Goal: Information Seeking & Learning: Learn about a topic

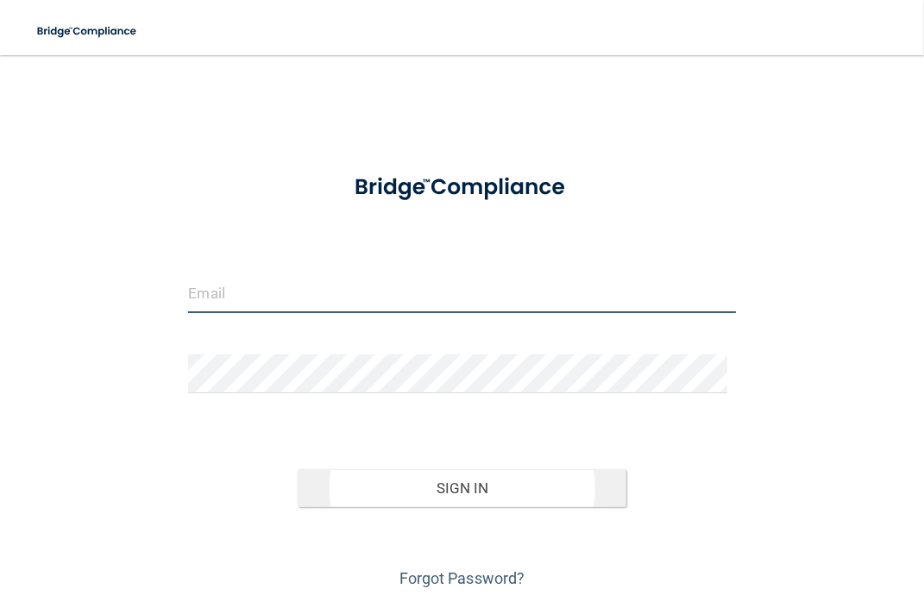
type input "[EMAIL_ADDRESS][DOMAIN_NAME]"
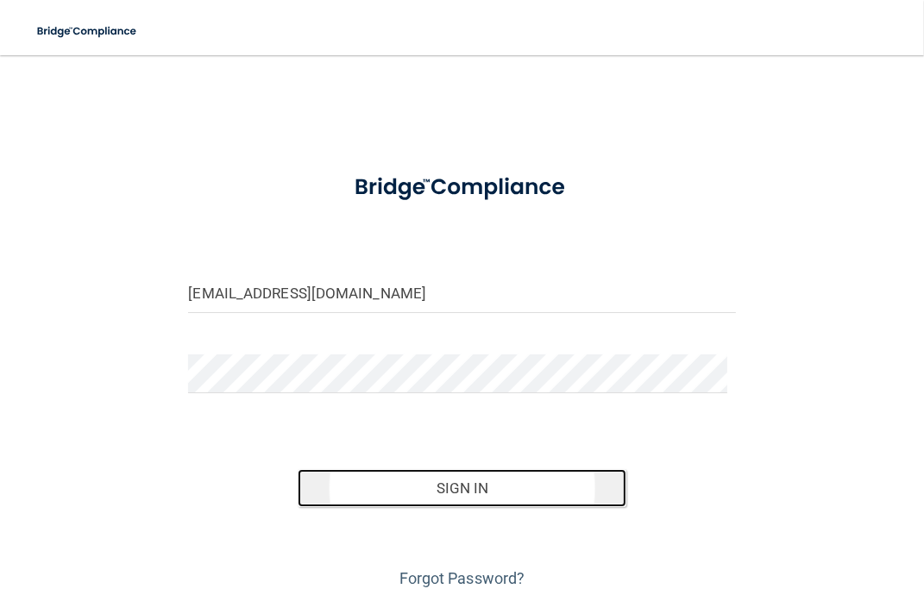
click at [452, 489] on button "Sign In" at bounding box center [462, 488] width 329 height 38
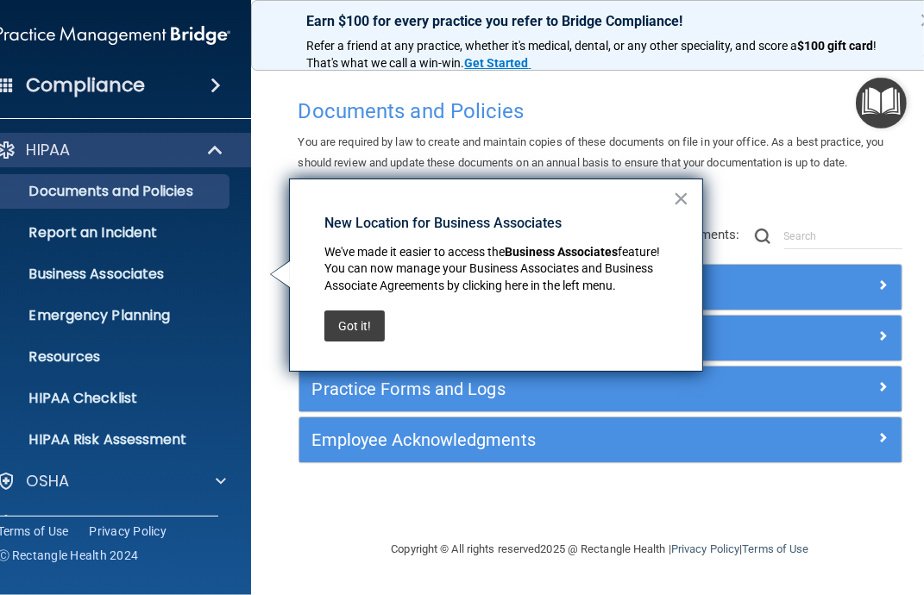
click at [353, 345] on div "Got it!" at bounding box center [354, 326] width 60 height 48
click at [353, 327] on button "Got it!" at bounding box center [354, 326] width 60 height 31
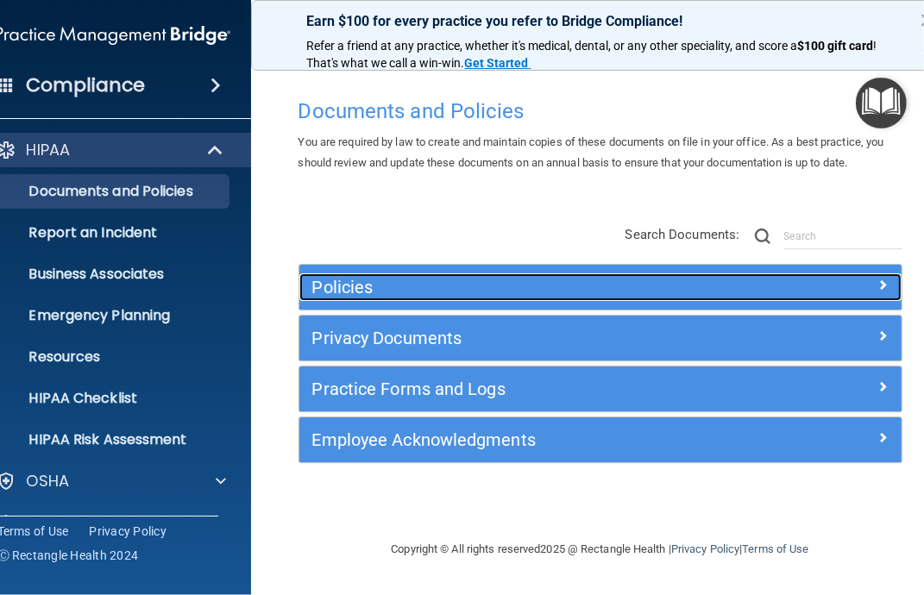
click at [538, 282] on h5 "Policies" at bounding box center [525, 287] width 426 height 19
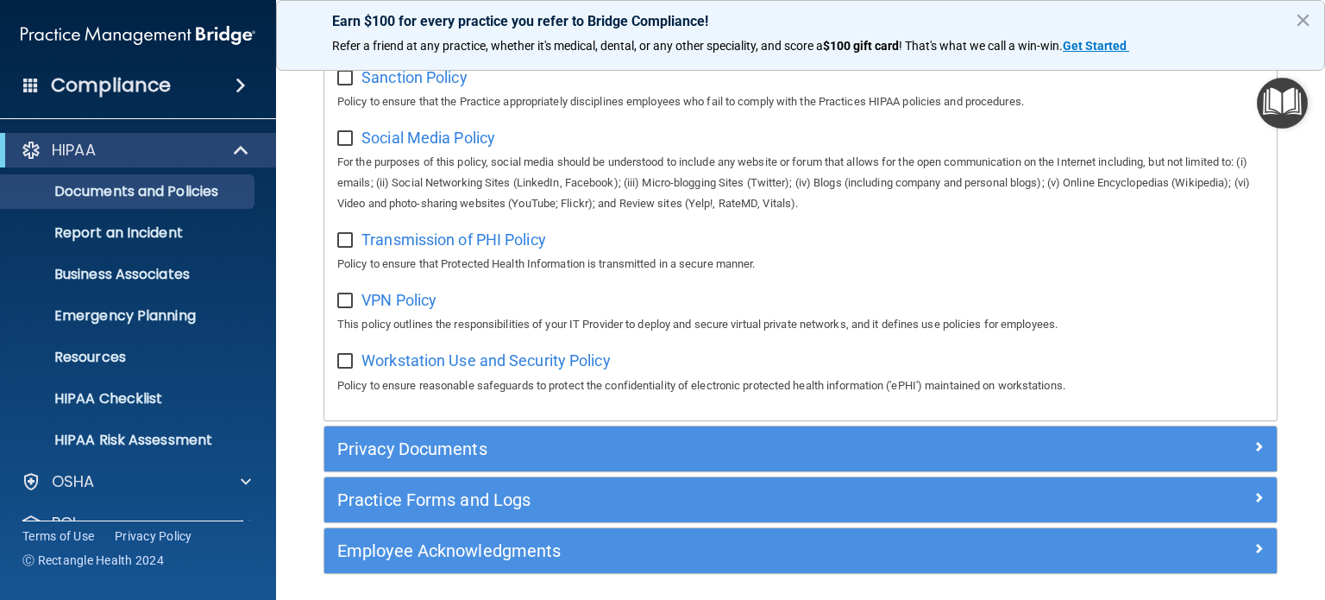
scroll to position [1393, 0]
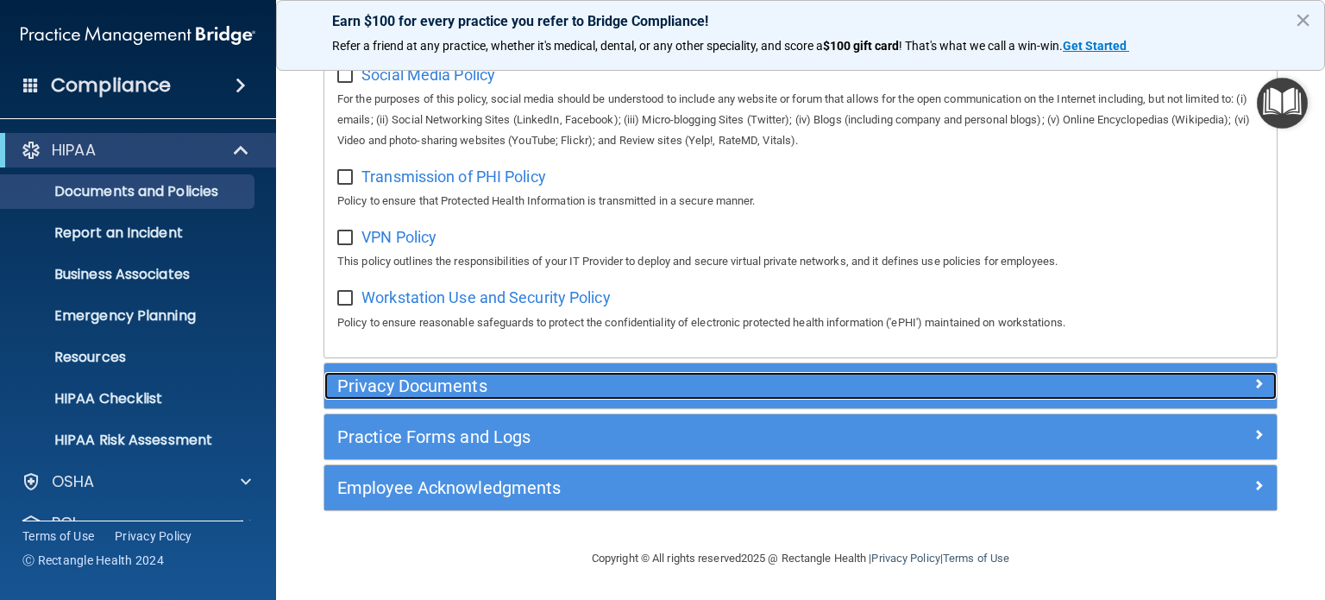
click at [923, 387] on div at bounding box center [1158, 382] width 238 height 21
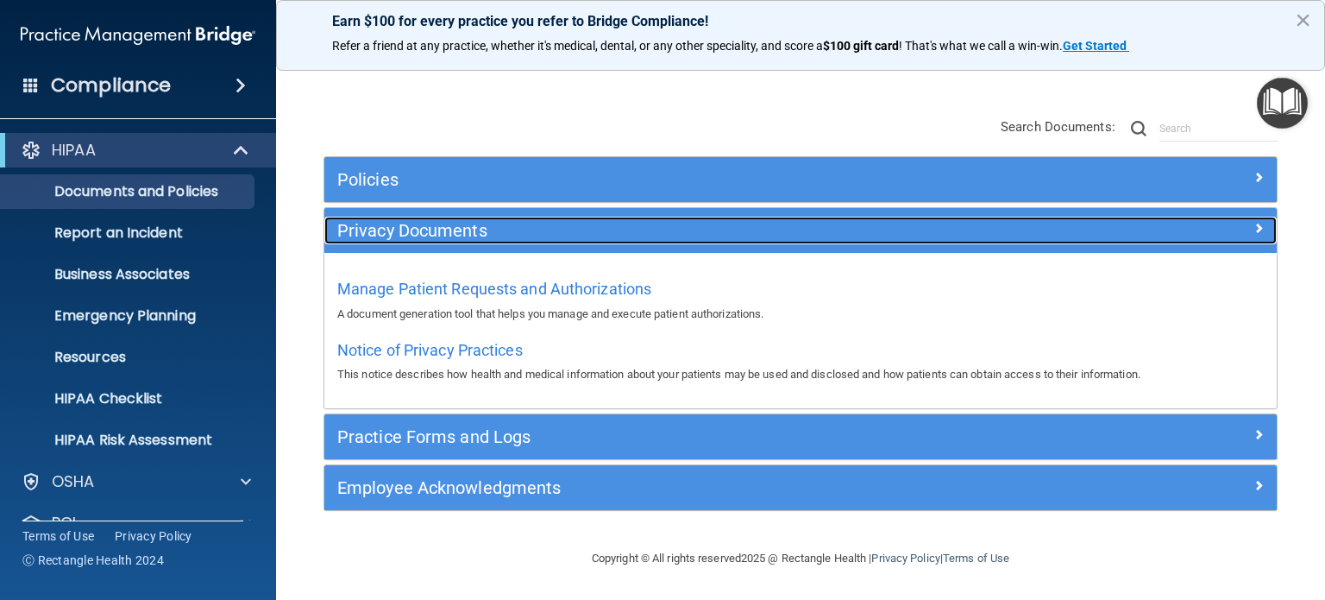
scroll to position [107, 0]
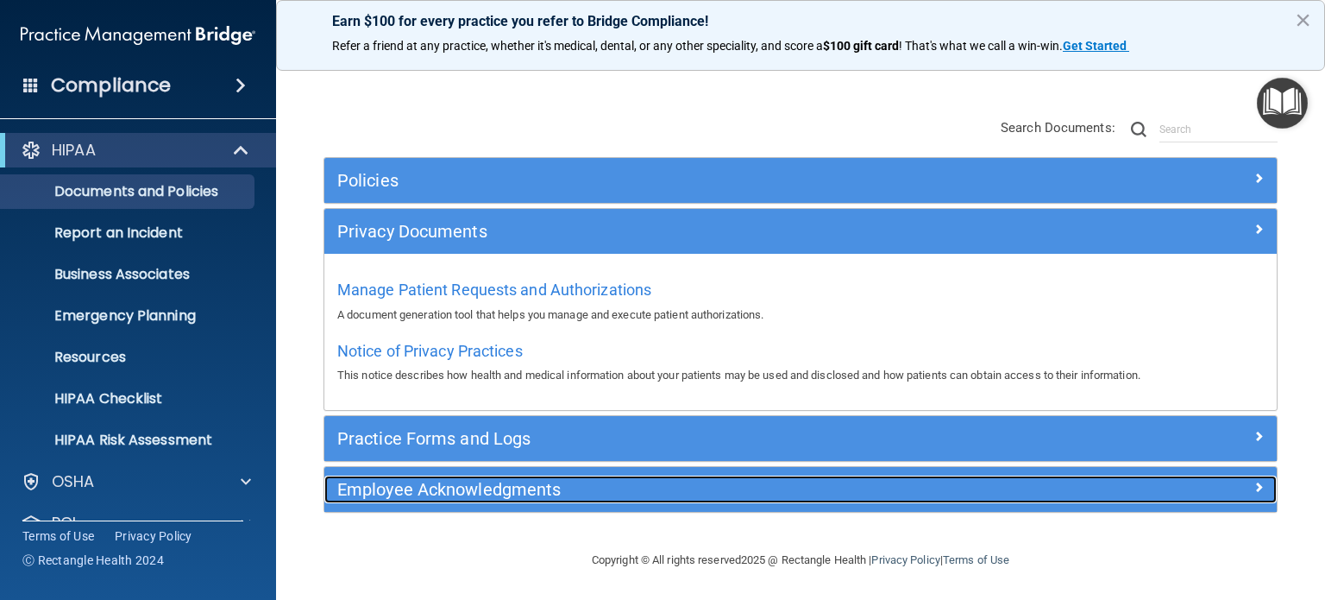
click at [923, 488] on div at bounding box center [1158, 485] width 238 height 21
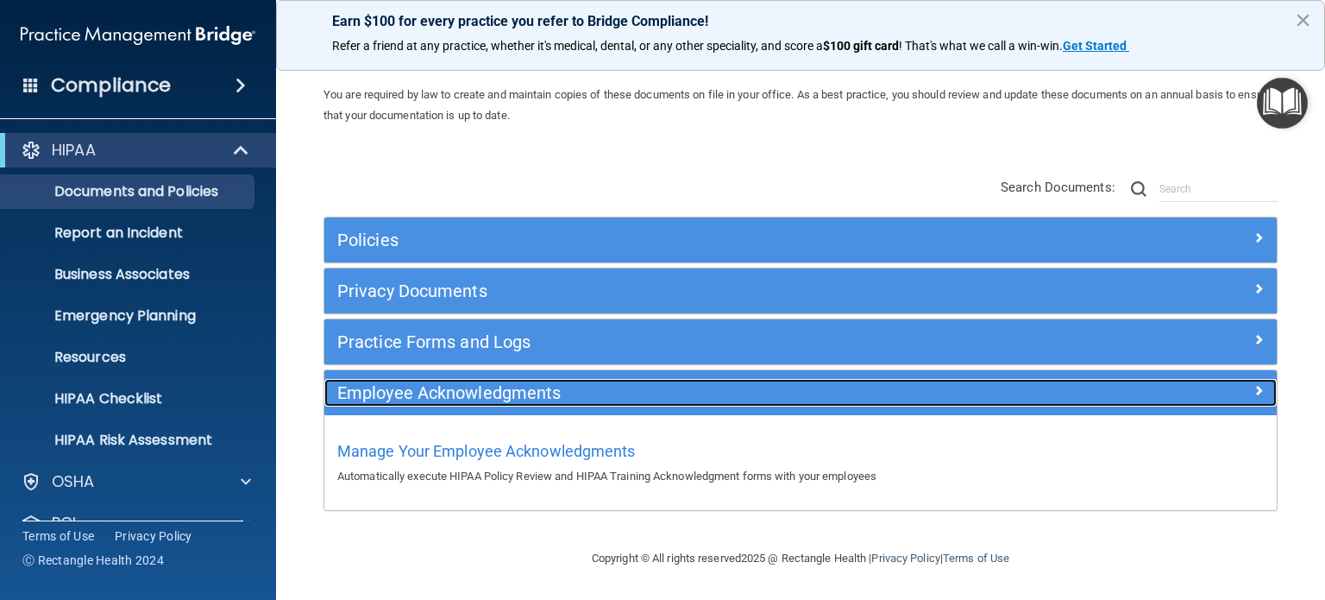
scroll to position [46, 0]
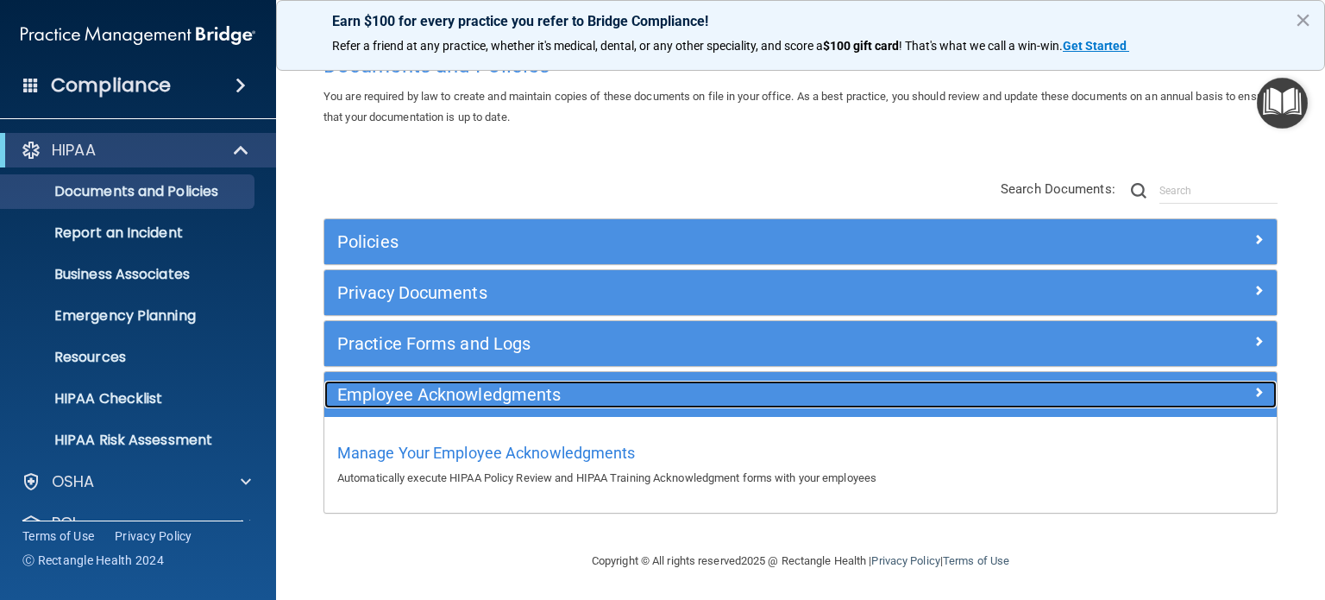
click at [923, 401] on div "Employee Acknowledgments" at bounding box center [800, 395] width 953 height 28
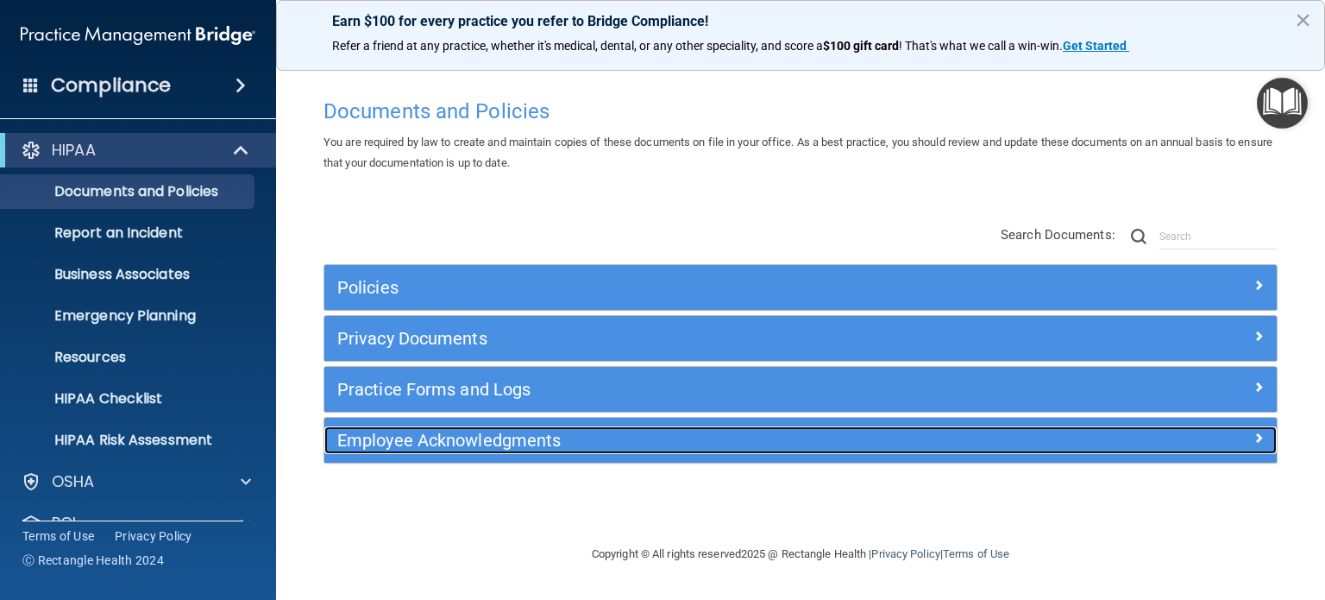
scroll to position [0, 0]
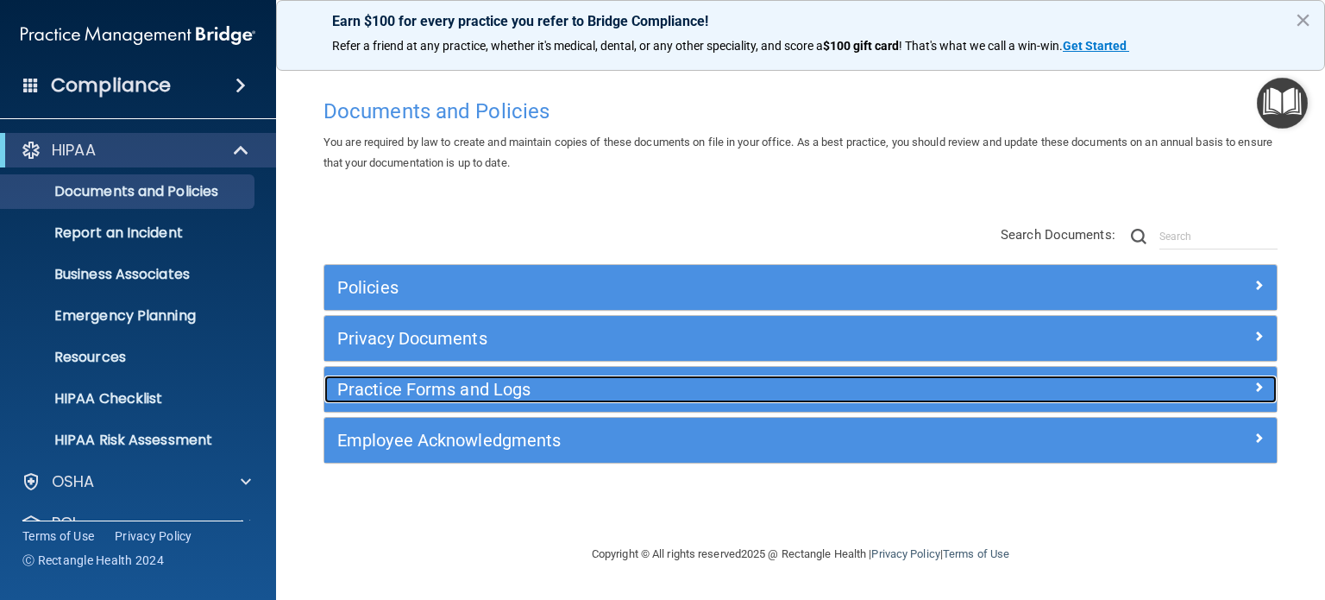
click at [923, 401] on div "Practice Forms and Logs" at bounding box center [800, 389] width 953 height 28
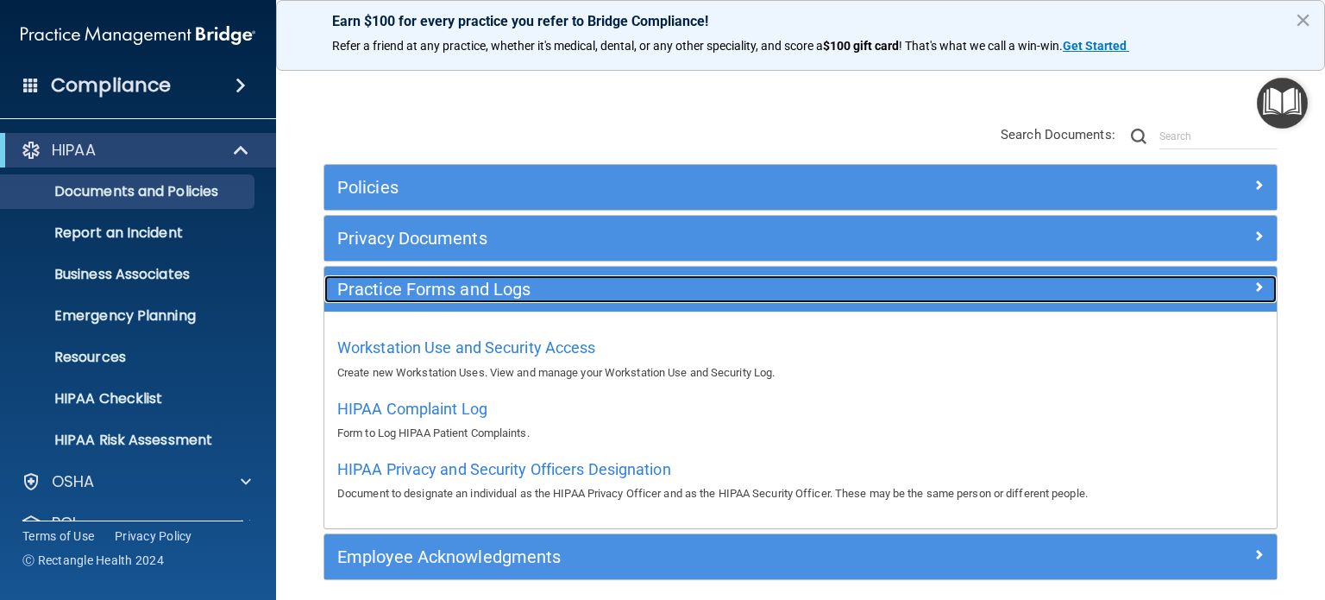
scroll to position [102, 0]
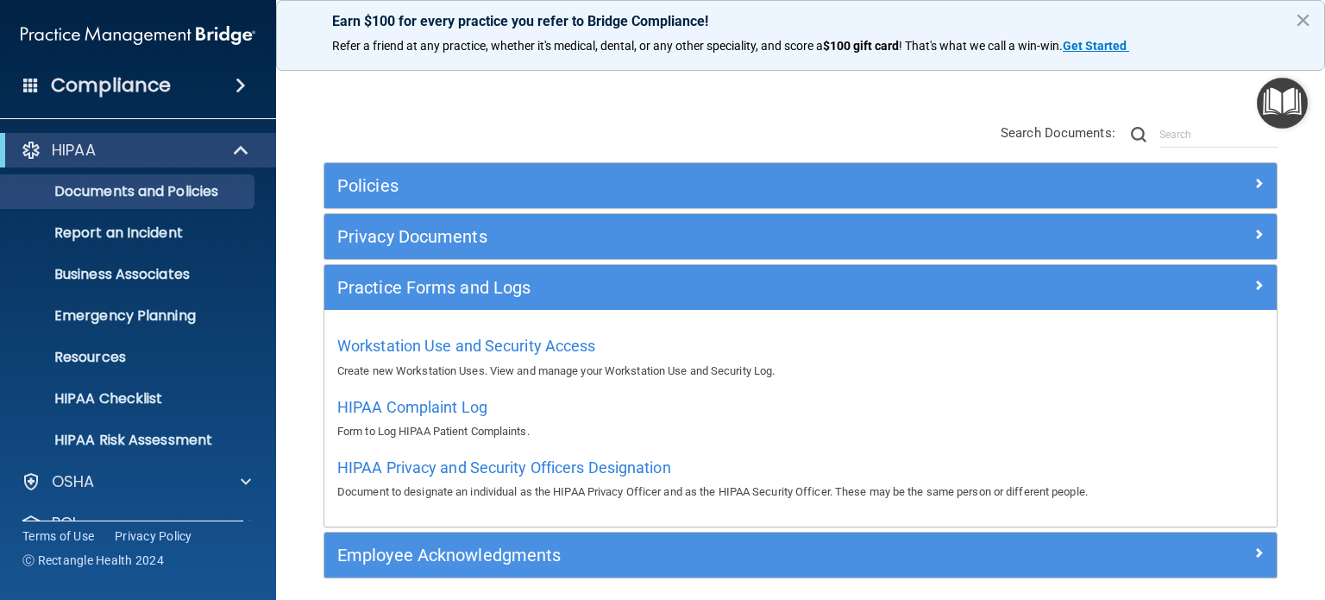
click at [205, 88] on div "Compliance" at bounding box center [138, 85] width 276 height 38
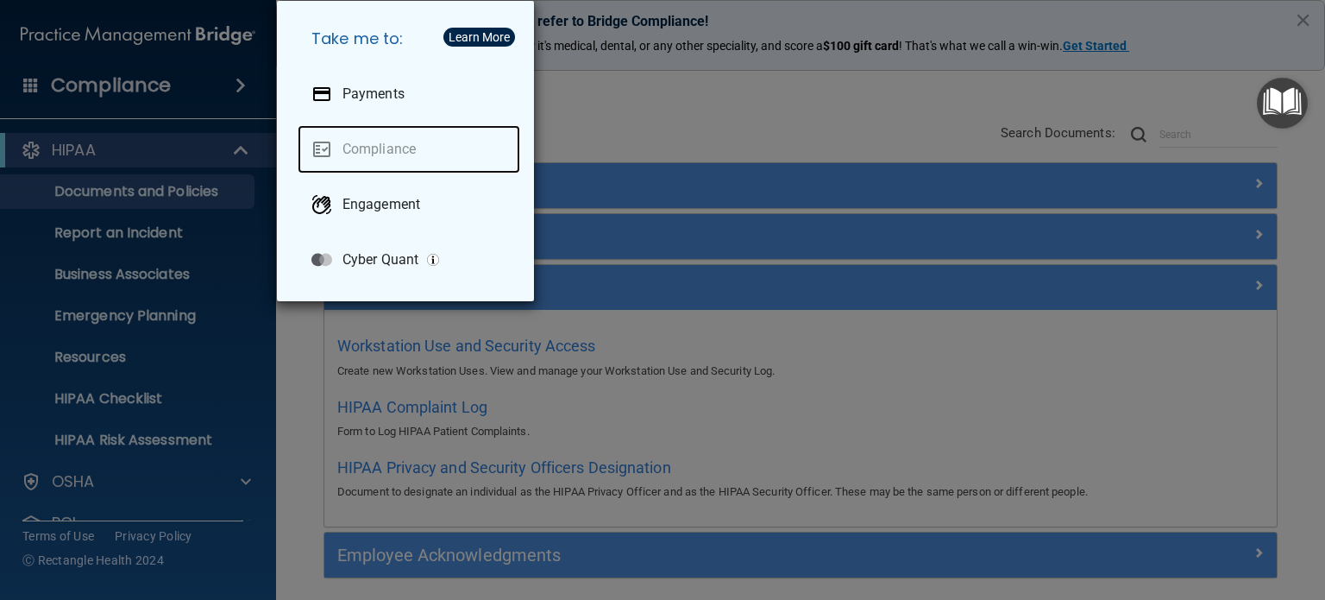
click at [332, 150] on link "Compliance" at bounding box center [409, 149] width 223 height 48
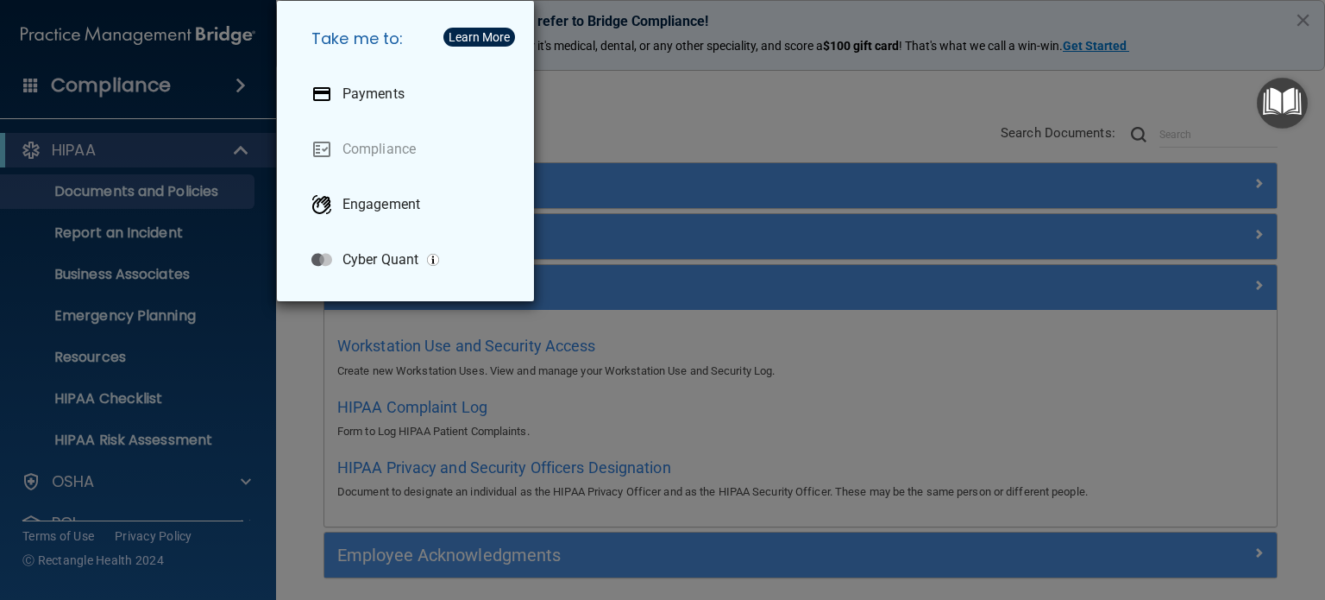
click at [235, 295] on div "Take me to: Payments Compliance Engagement Cyber Quant" at bounding box center [662, 300] width 1325 height 600
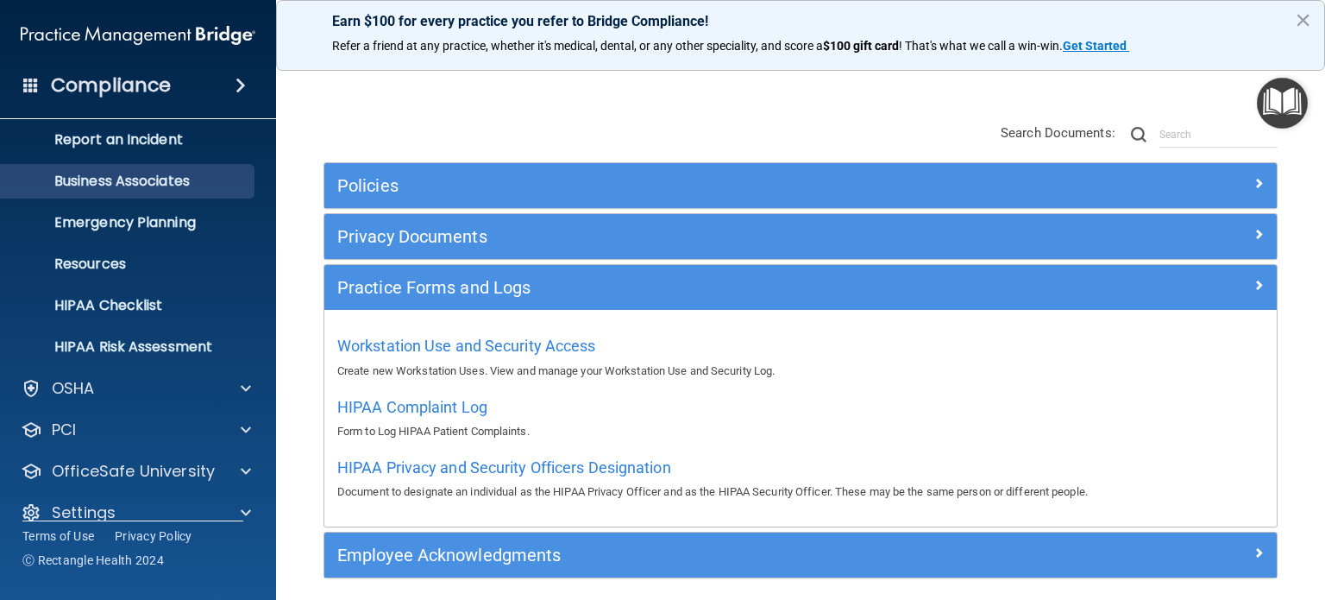
scroll to position [116, 0]
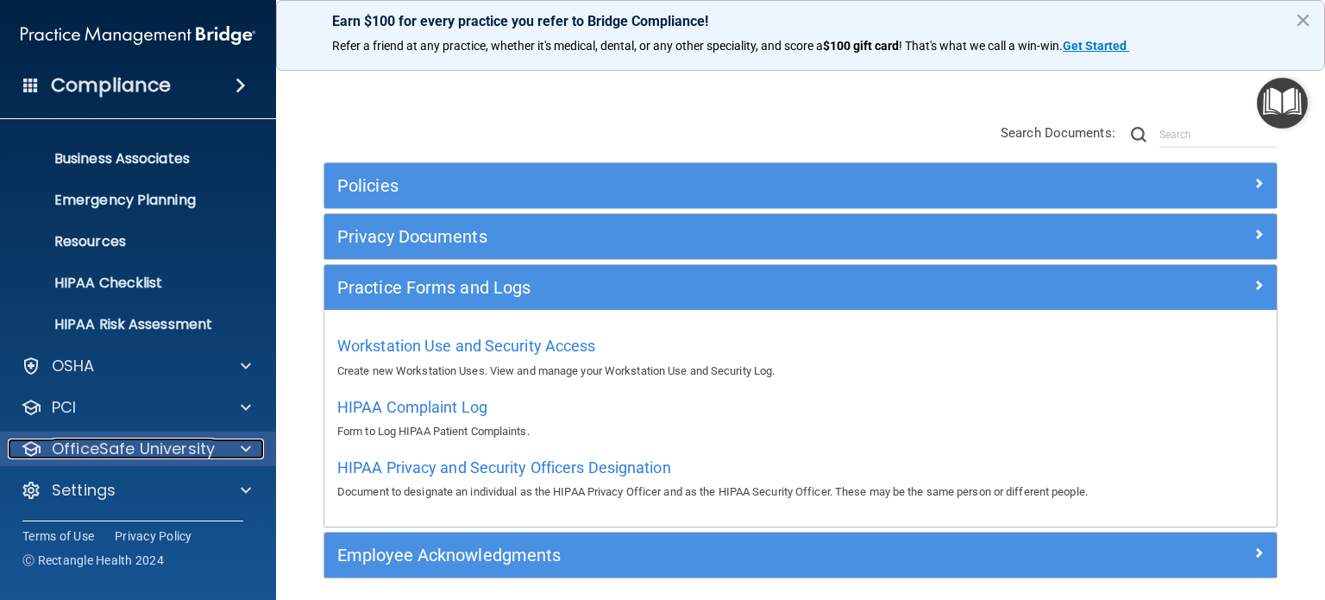
click at [148, 450] on p "OfficeSafe University" at bounding box center [133, 448] width 163 height 21
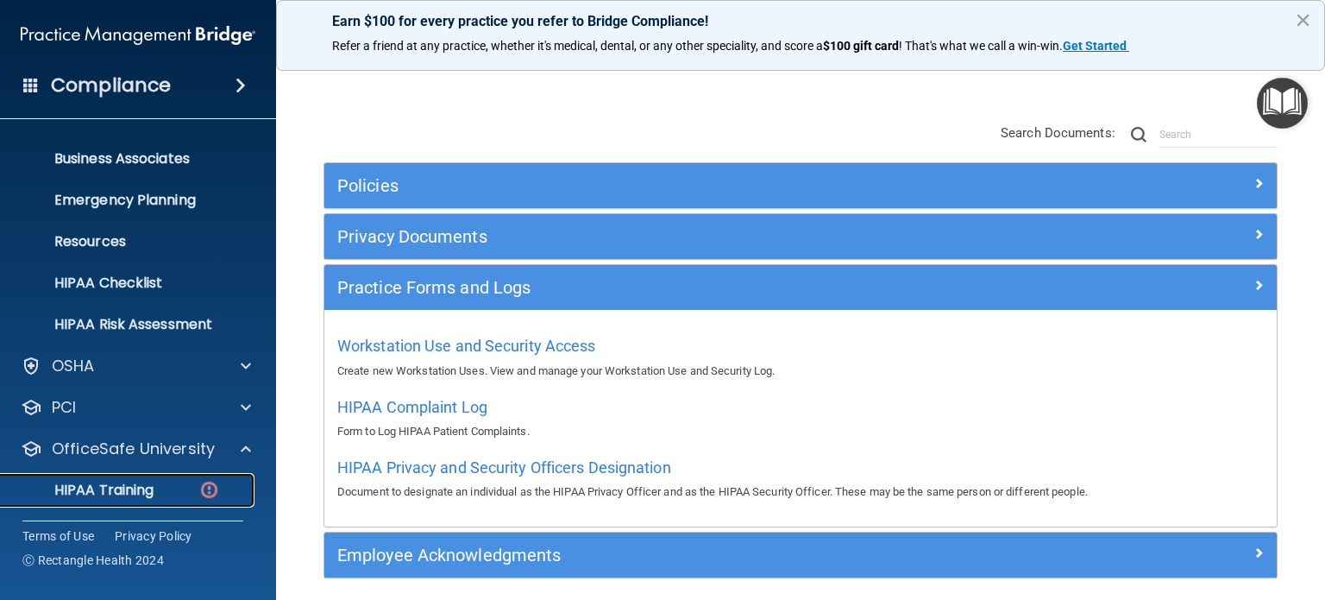
click at [130, 490] on p "HIPAA Training" at bounding box center [82, 489] width 142 height 17
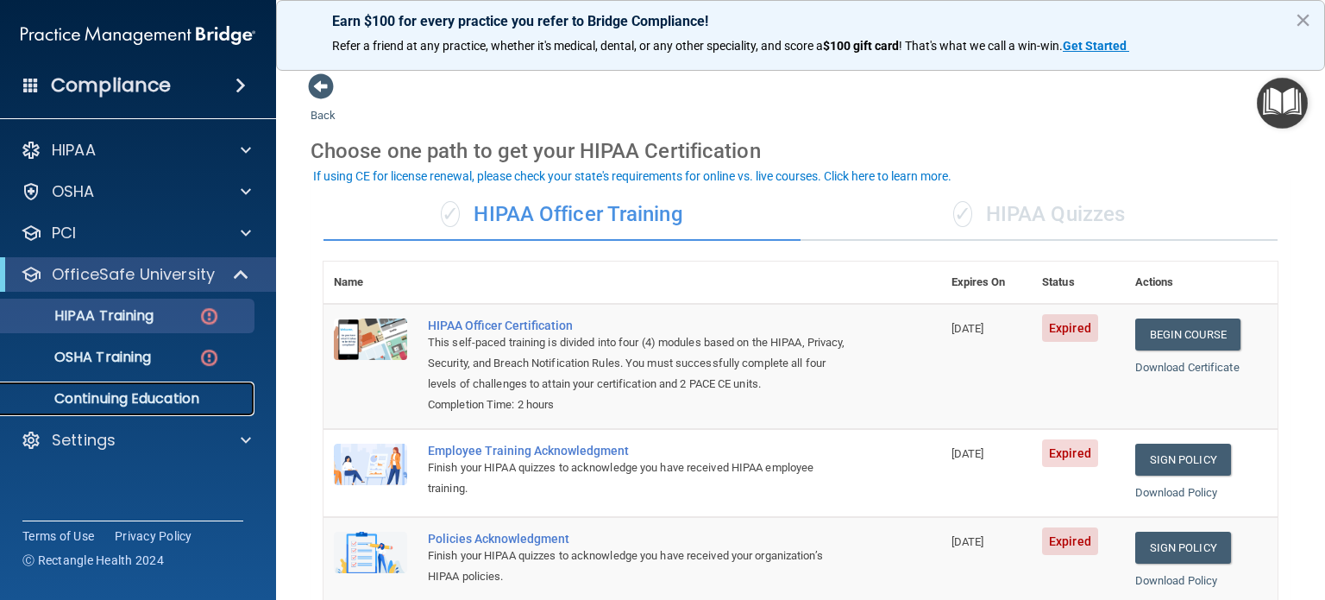
click at [140, 395] on p "Continuing Education" at bounding box center [129, 398] width 236 height 17
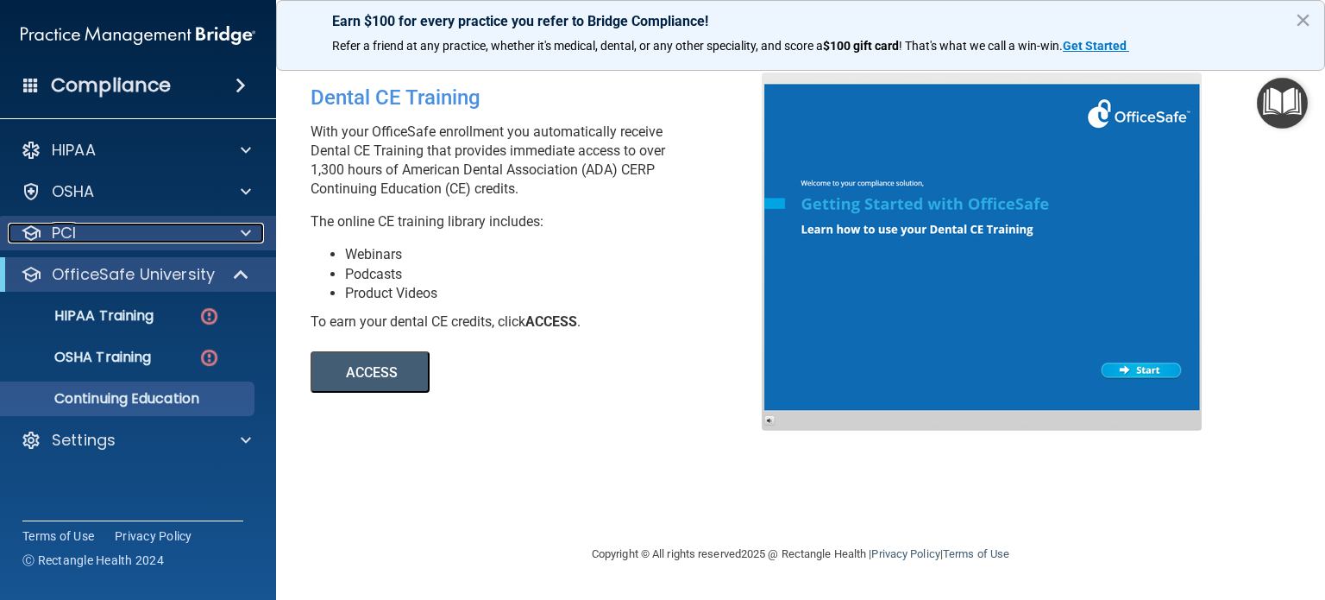
click at [62, 232] on p "PCI" at bounding box center [64, 233] width 24 height 21
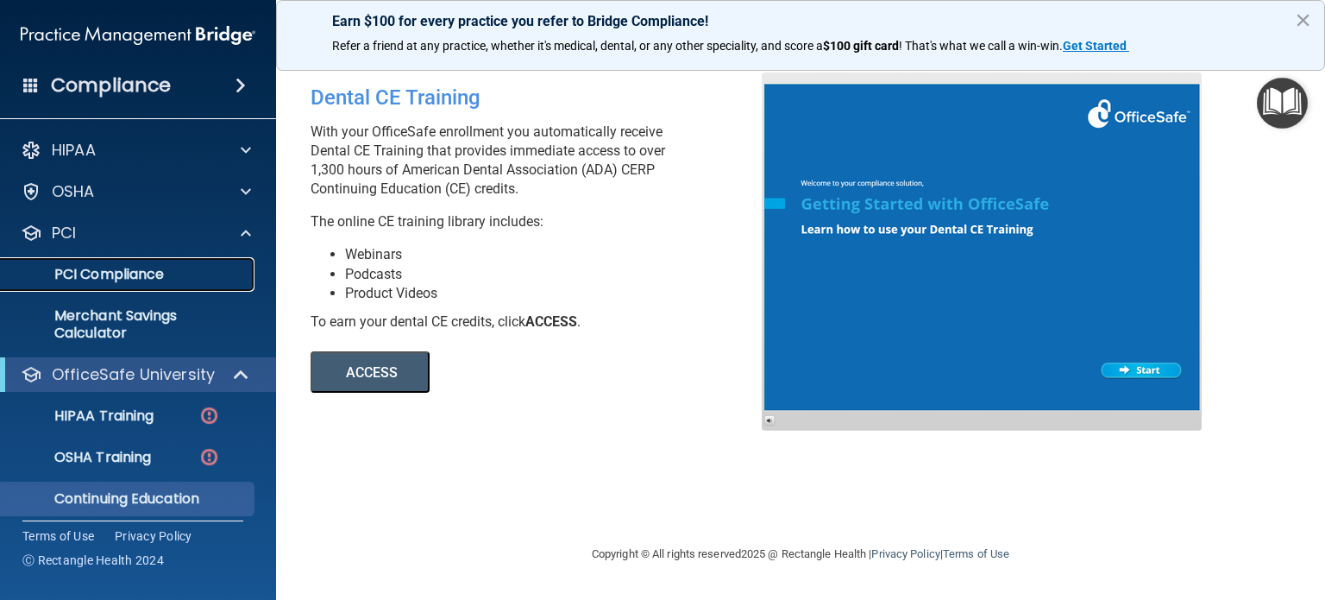
click at [85, 275] on p "PCI Compliance" at bounding box center [129, 274] width 236 height 17
click at [487, 461] on div "Dental CE Training With your OfficeSafe enrollment you automatically receive De…" at bounding box center [801, 299] width 980 height 454
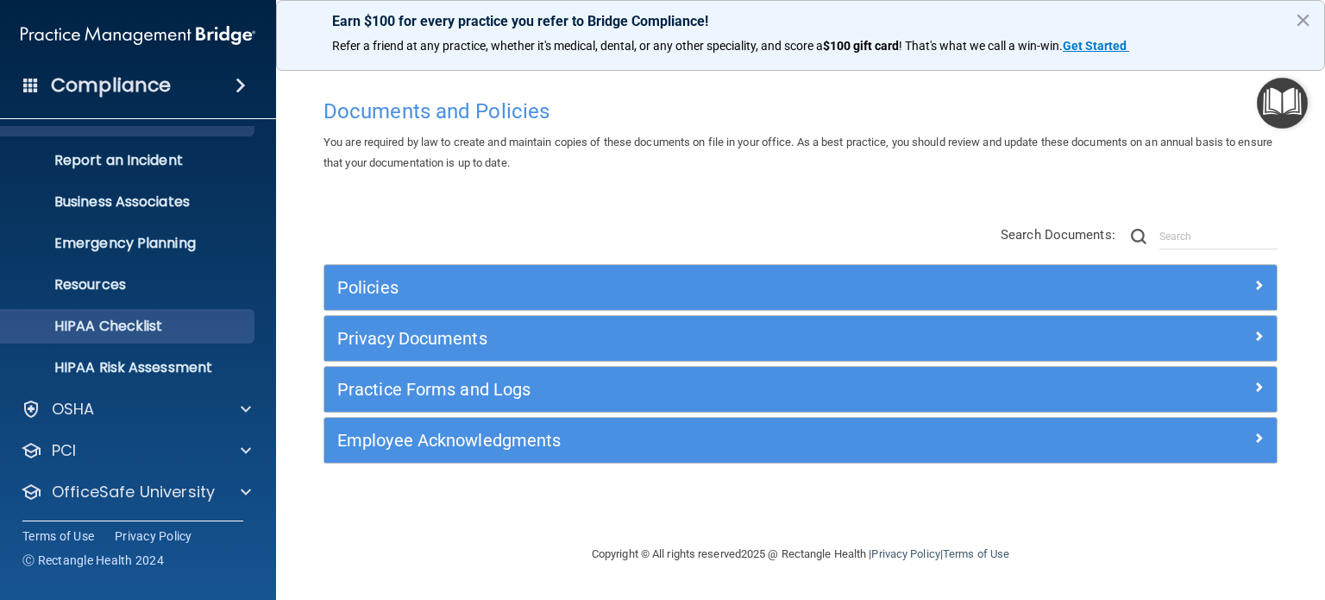
scroll to position [71, 0]
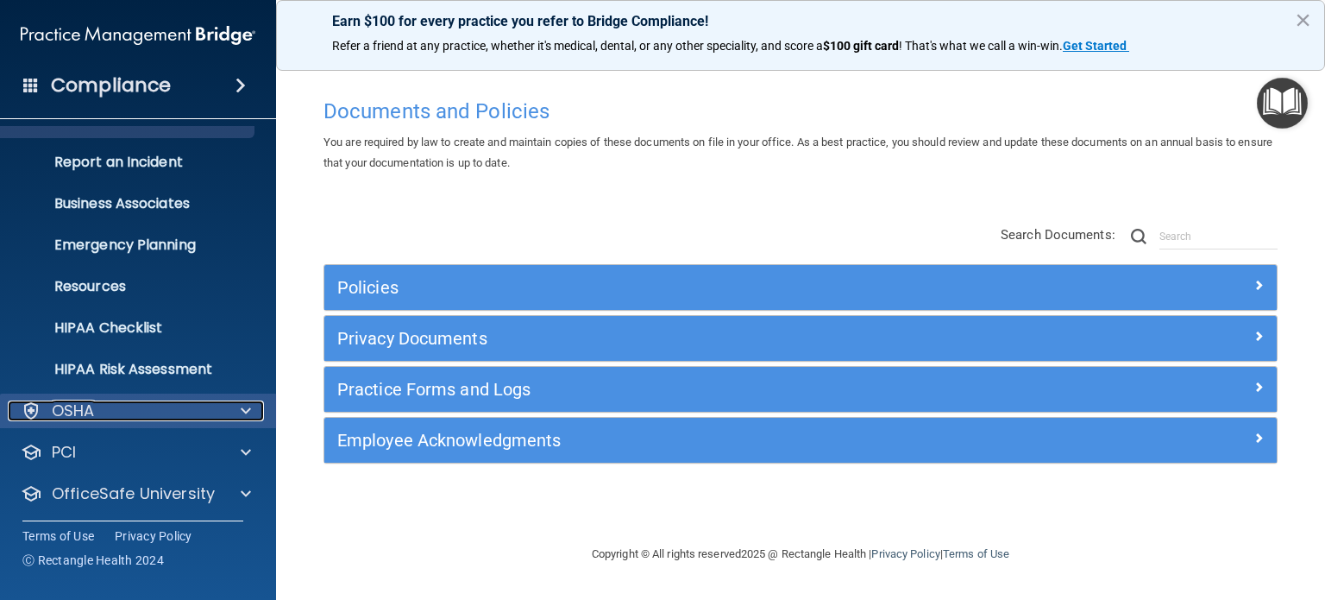
click at [205, 412] on div "OSHA" at bounding box center [115, 410] width 214 height 21
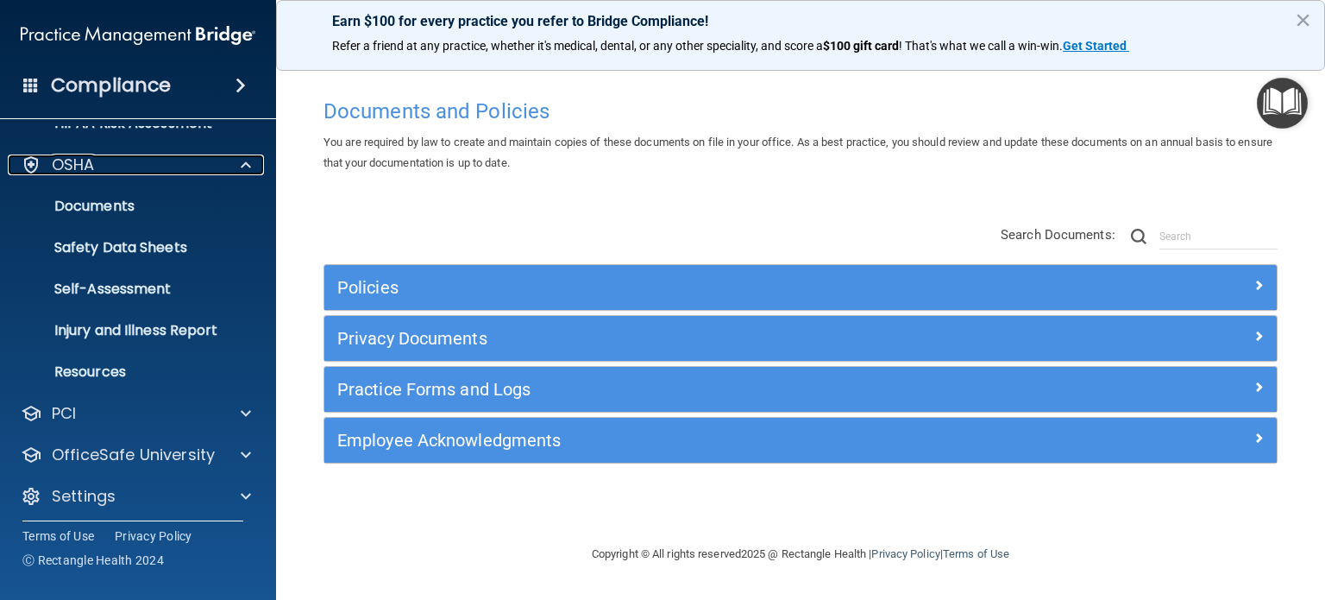
scroll to position [323, 0]
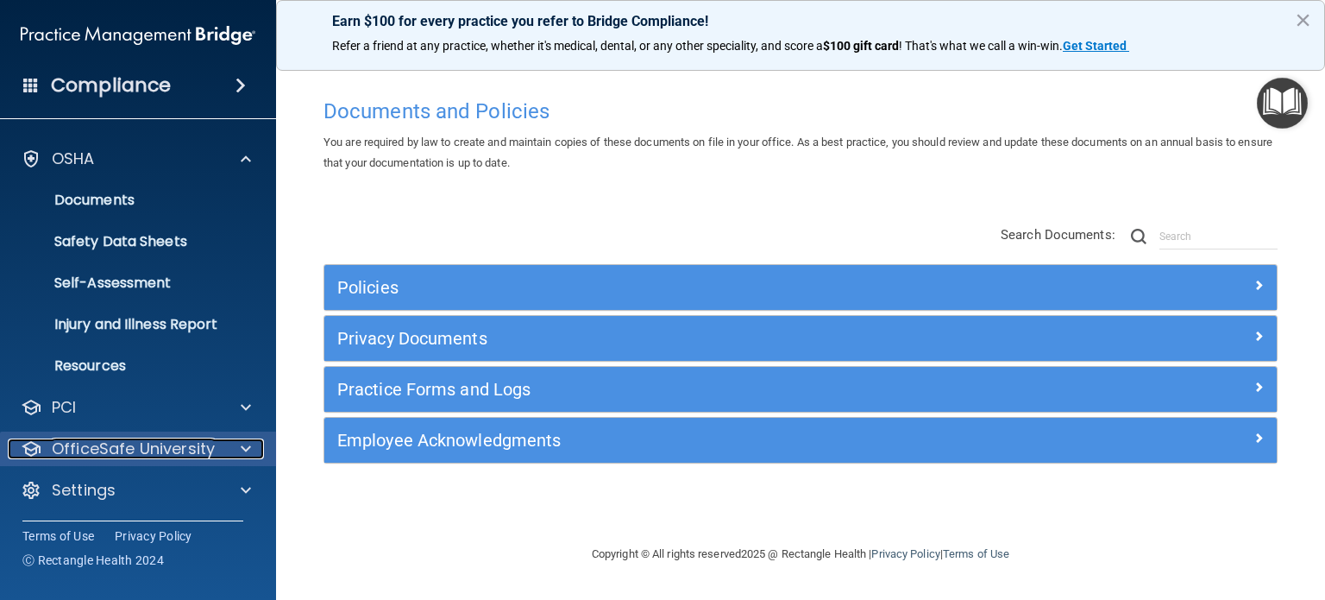
click at [191, 444] on p "OfficeSafe University" at bounding box center [133, 448] width 163 height 21
click at [191, 444] on p "OfficeSafe University" at bounding box center [133, 447] width 163 height 21
click at [191, 444] on p "OfficeSafe University" at bounding box center [133, 448] width 163 height 21
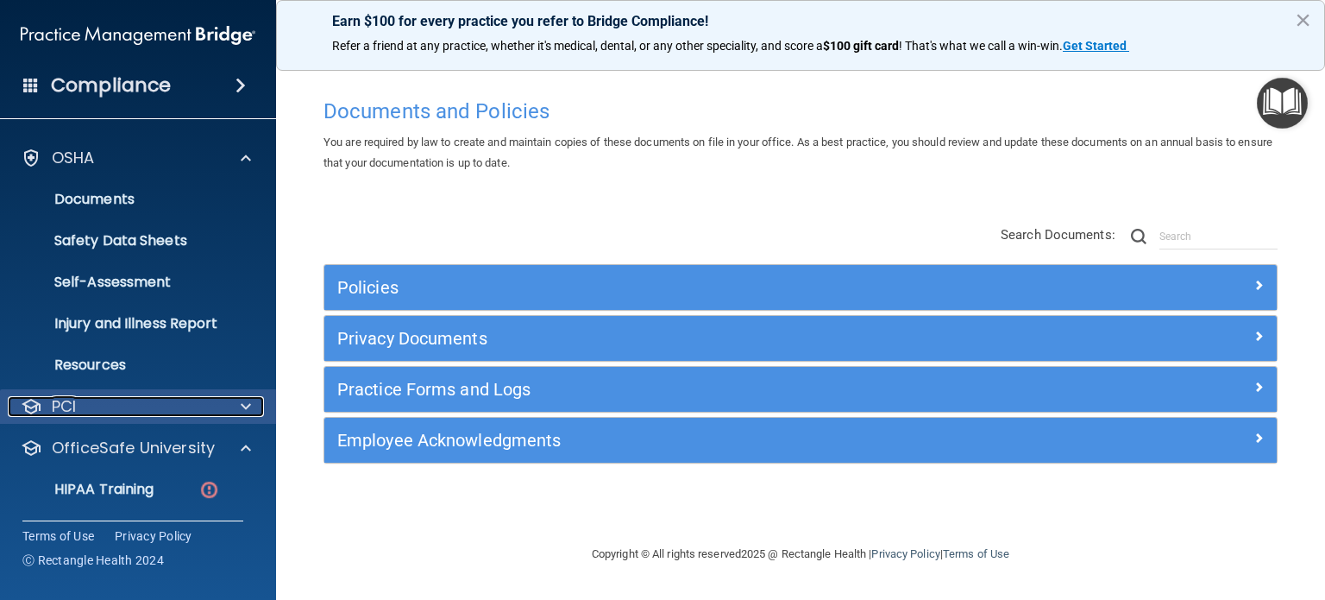
click at [214, 396] on div "PCI" at bounding box center [115, 406] width 214 height 21
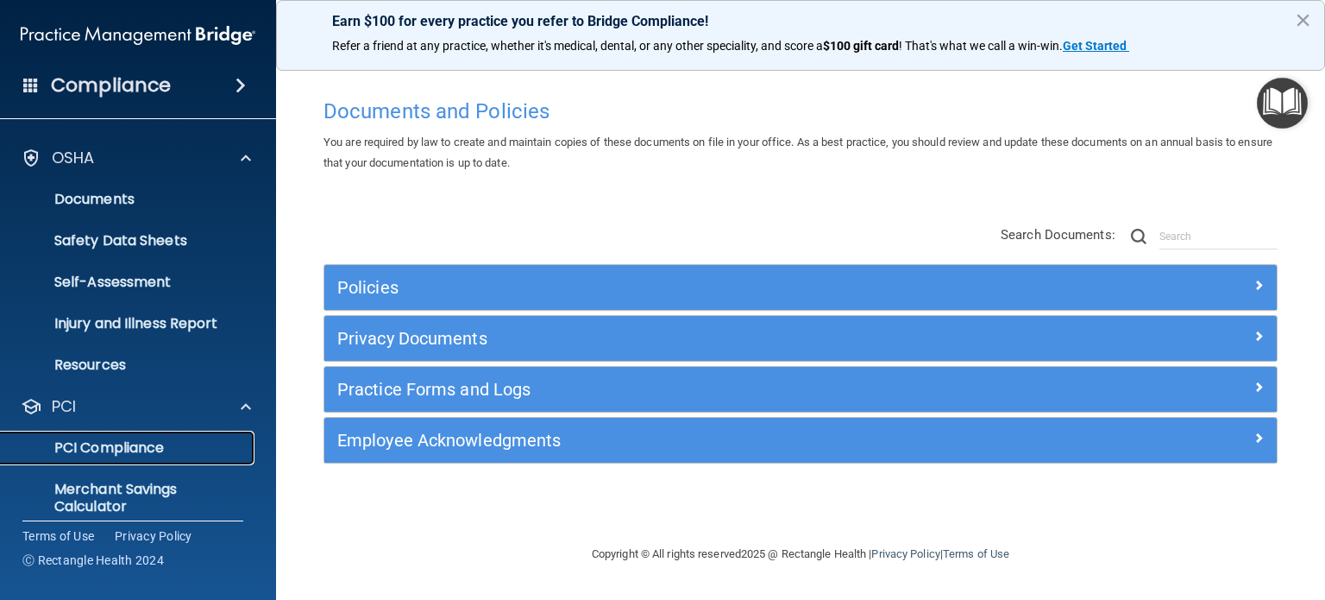
click at [148, 448] on p "PCI Compliance" at bounding box center [129, 447] width 236 height 17
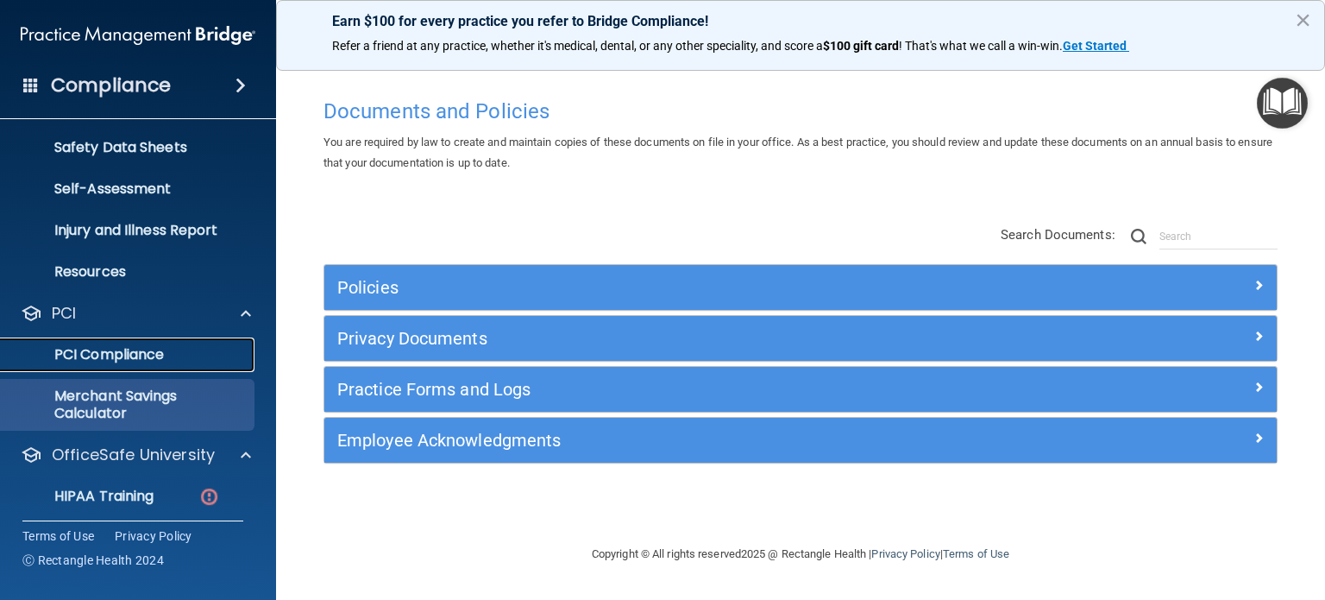
scroll to position [469, 0]
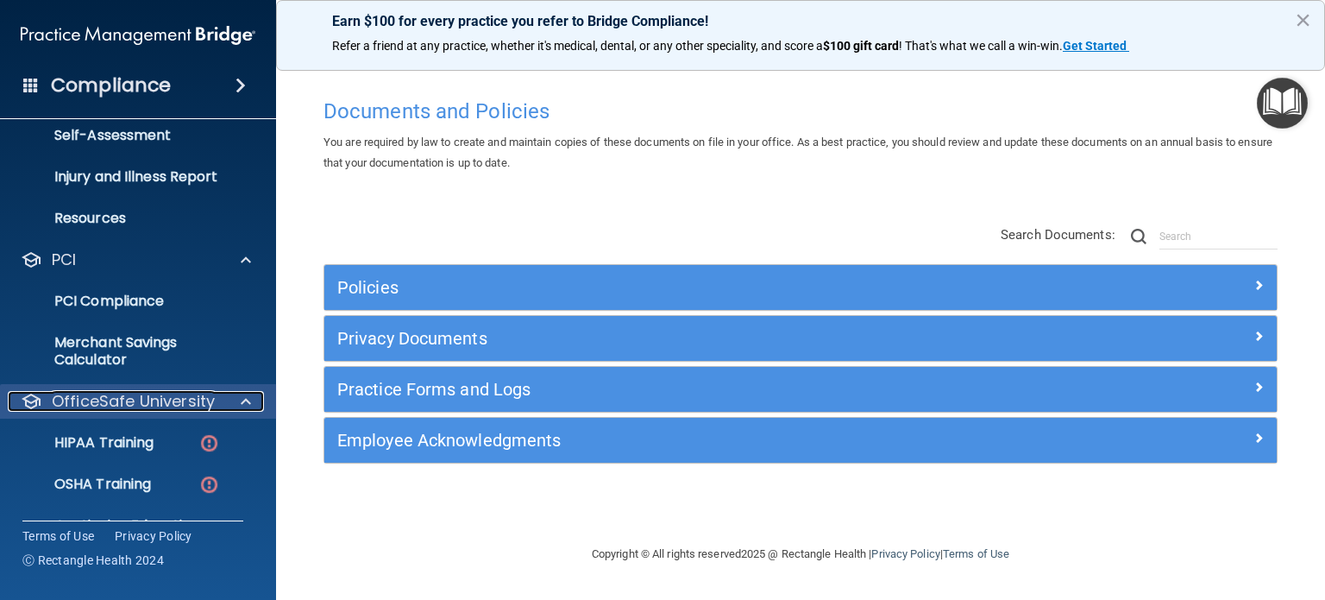
click at [158, 400] on p "OfficeSafe University" at bounding box center [133, 401] width 163 height 21
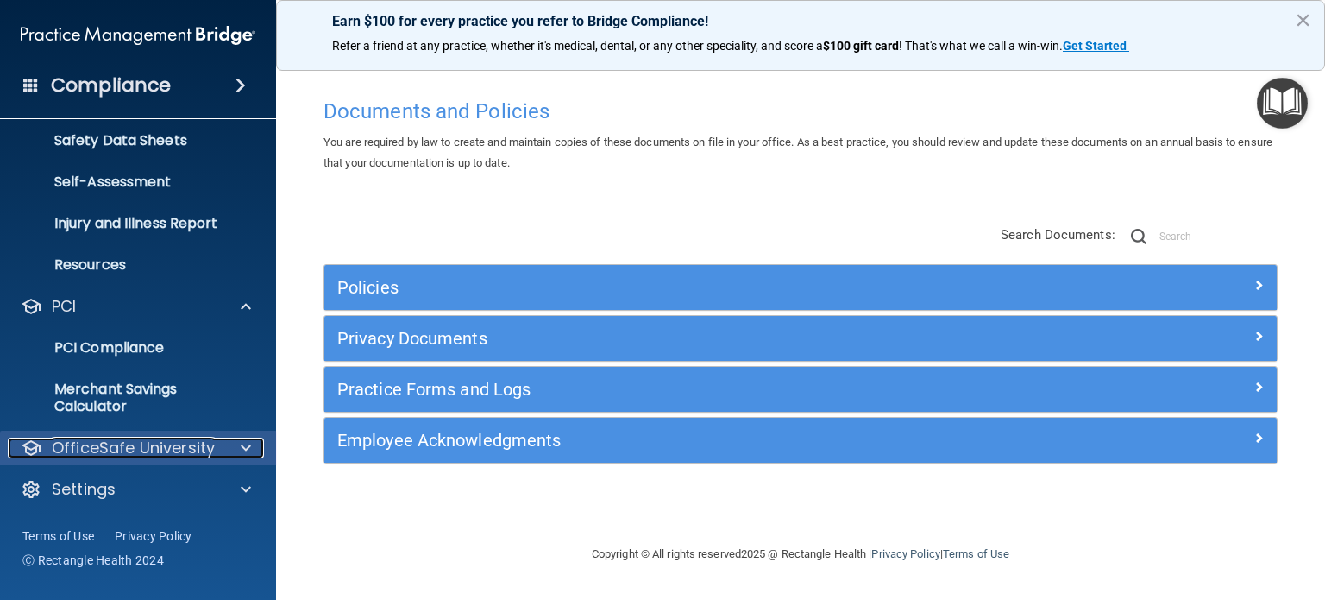
scroll to position [423, 0]
click at [186, 448] on p "OfficeSafe University" at bounding box center [133, 447] width 163 height 21
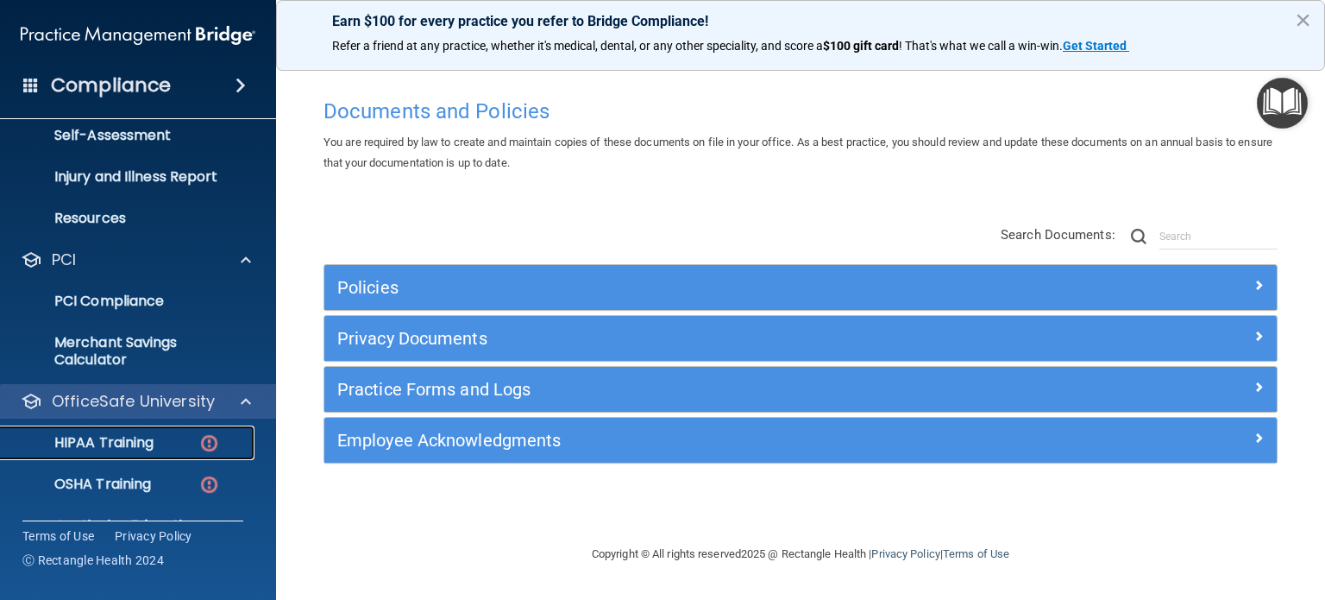
click at [186, 448] on div "HIPAA Training" at bounding box center [129, 442] width 236 height 17
